Goal: Transaction & Acquisition: Book appointment/travel/reservation

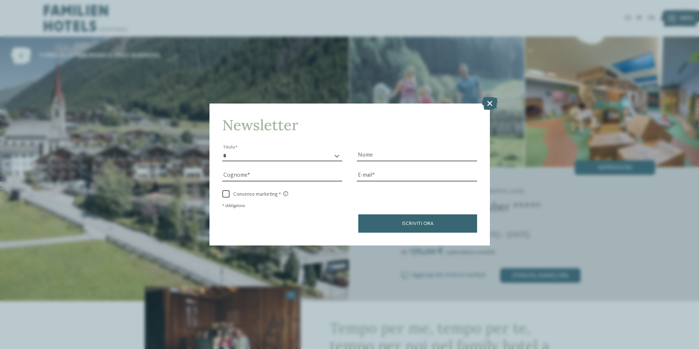
click at [493, 105] on icon at bounding box center [490, 102] width 16 height 13
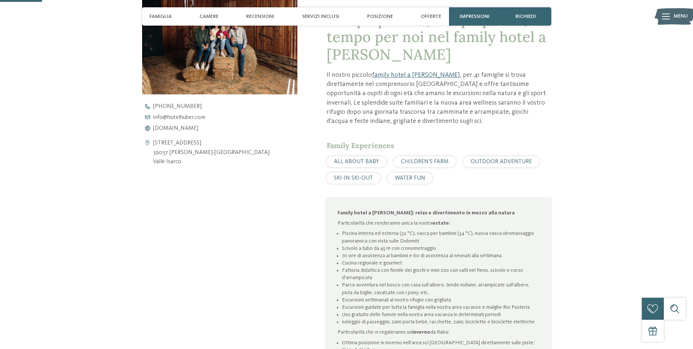
scroll to position [402, 0]
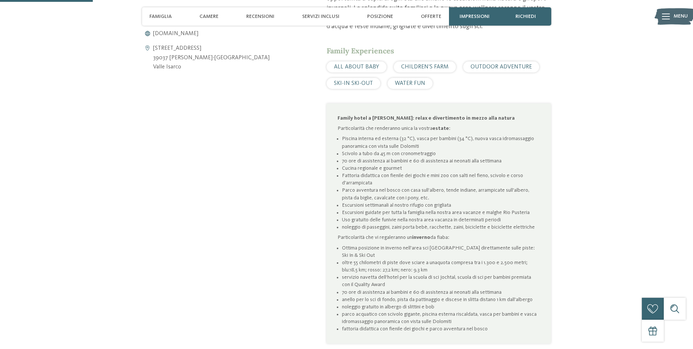
click at [599, 204] on div "torna alla panoramica degli alberghi" at bounding box center [346, 10] width 693 height 750
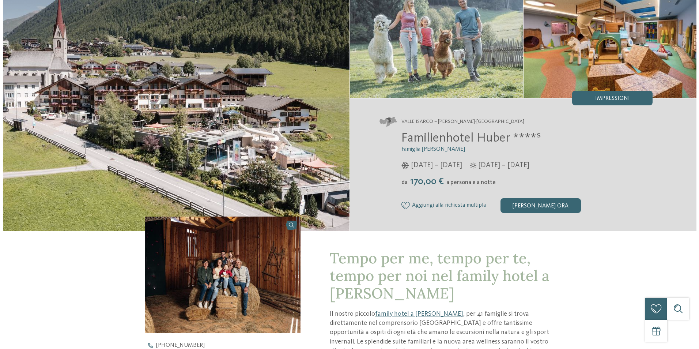
scroll to position [0, 0]
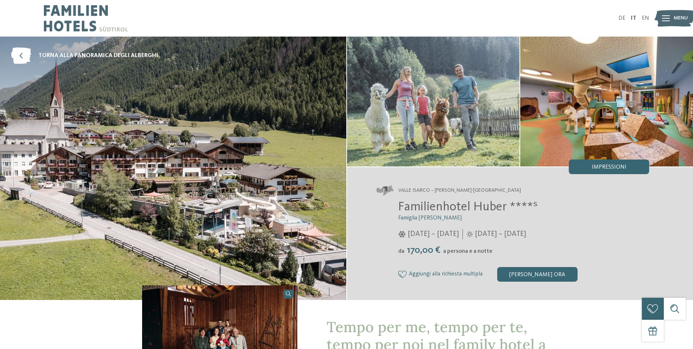
click at [676, 20] on span "Menu" at bounding box center [681, 18] width 14 height 7
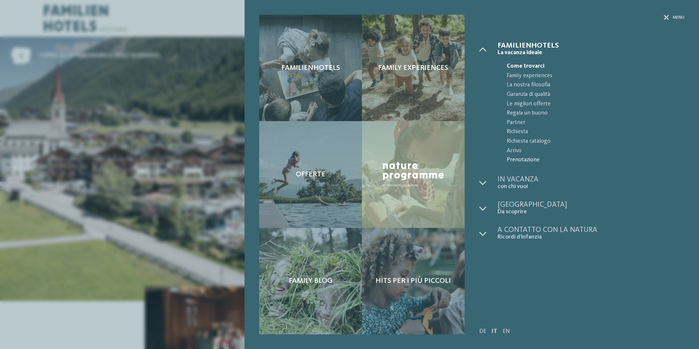
click at [526, 160] on span "Prenotazione" at bounding box center [596, 160] width 178 height 10
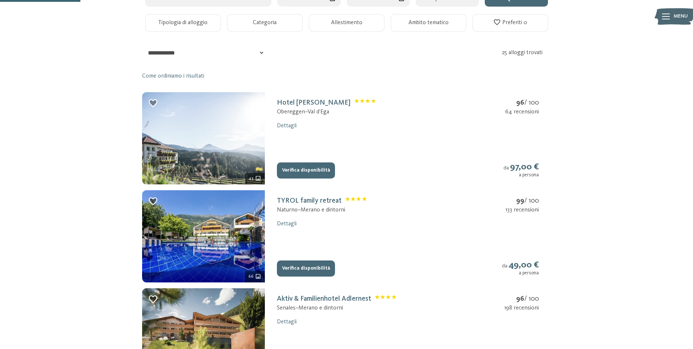
scroll to position [183, 0]
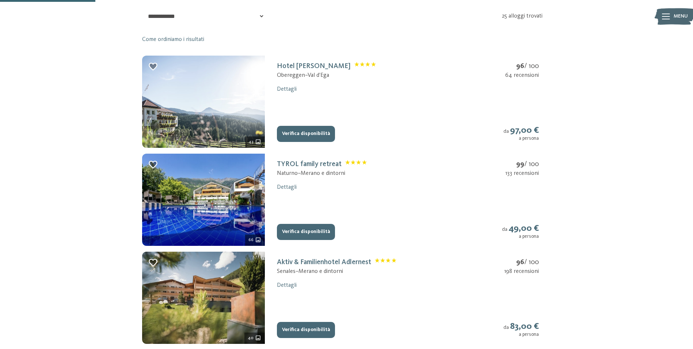
click at [306, 235] on button "Verifica disponibilità" at bounding box center [306, 232] width 58 height 16
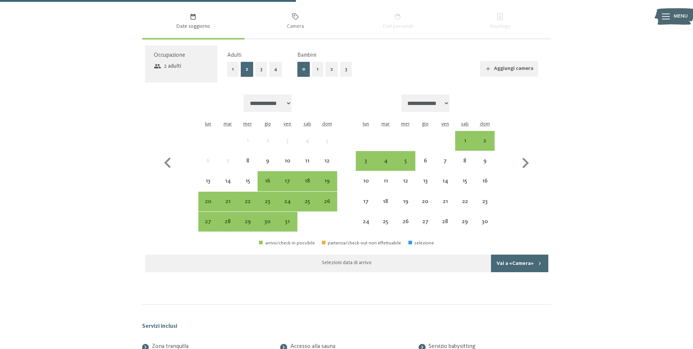
scroll to position [558, 0]
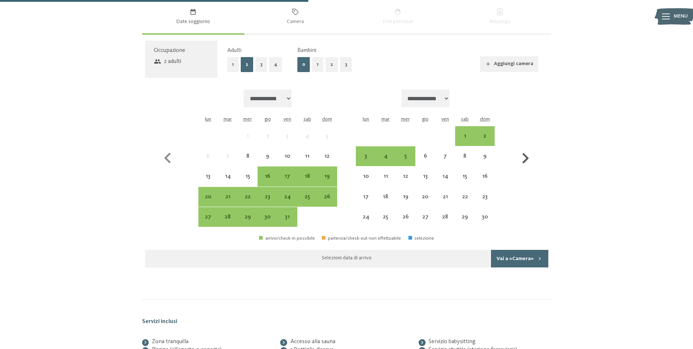
click at [529, 159] on icon "button" at bounding box center [525, 158] width 21 height 21
select select "**********"
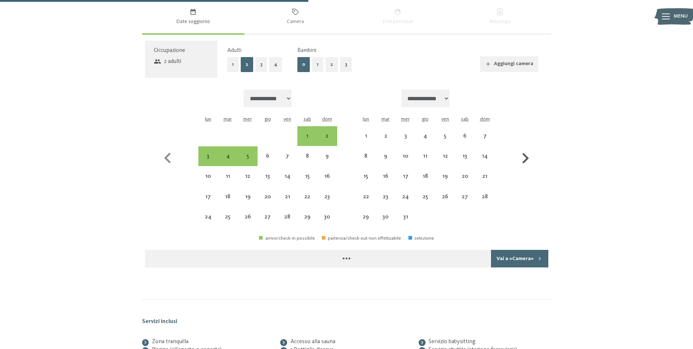
select select "**********"
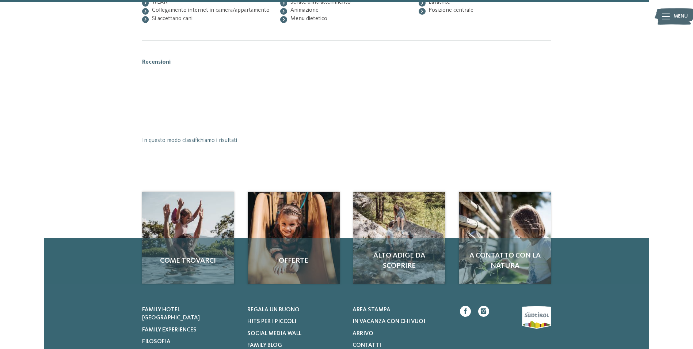
scroll to position [1180, 0]
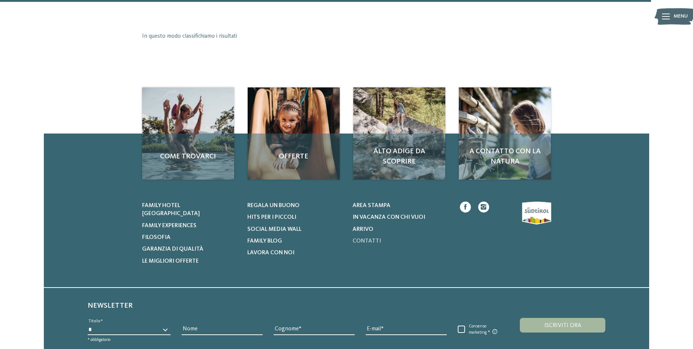
click at [366, 239] on span "Contatti" at bounding box center [367, 241] width 29 height 6
